Goal: Task Accomplishment & Management: Use online tool/utility

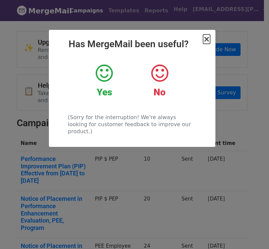
click at [209, 41] on span "×" at bounding box center [206, 38] width 7 height 9
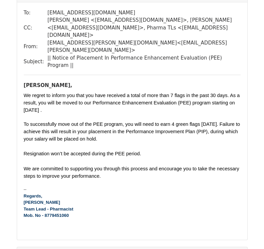
scroll to position [431, 0]
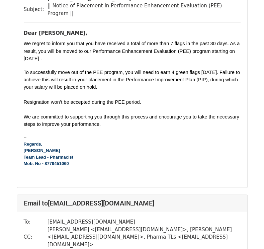
scroll to position [3243, 0]
